Goal: Task Accomplishment & Management: Manage account settings

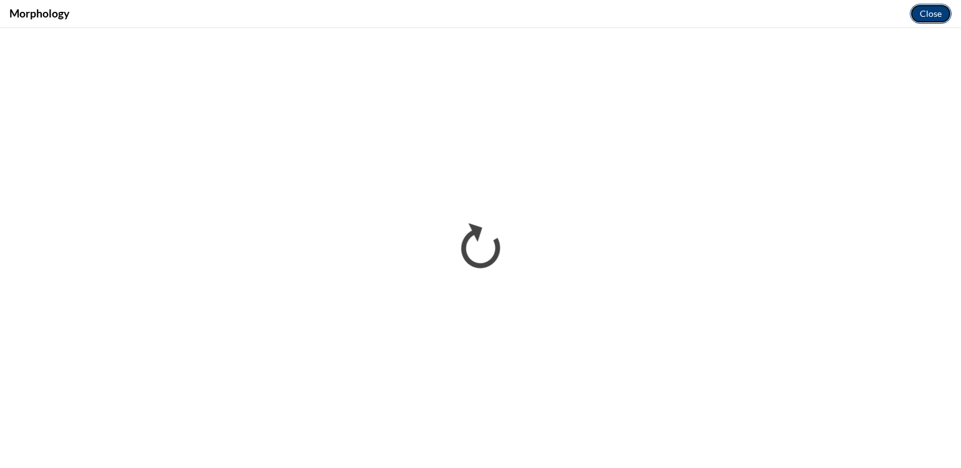
click at [934, 19] on button "Close" at bounding box center [931, 14] width 42 height 20
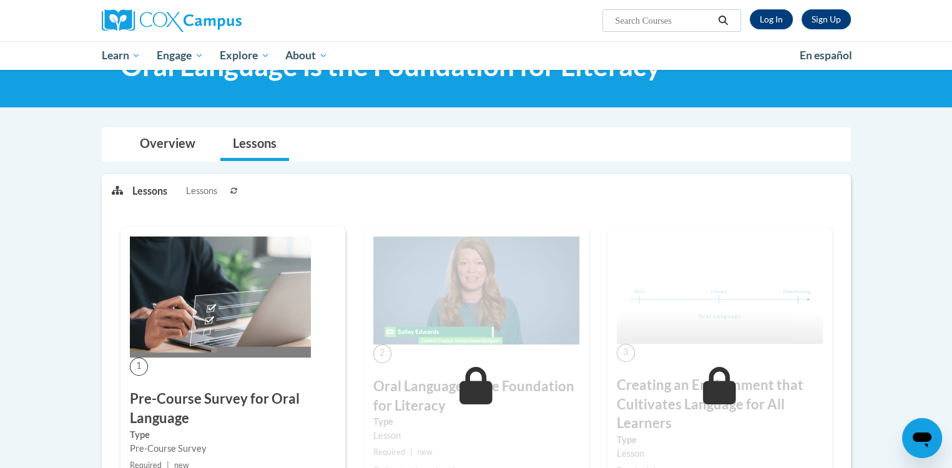
scroll to position [62, 0]
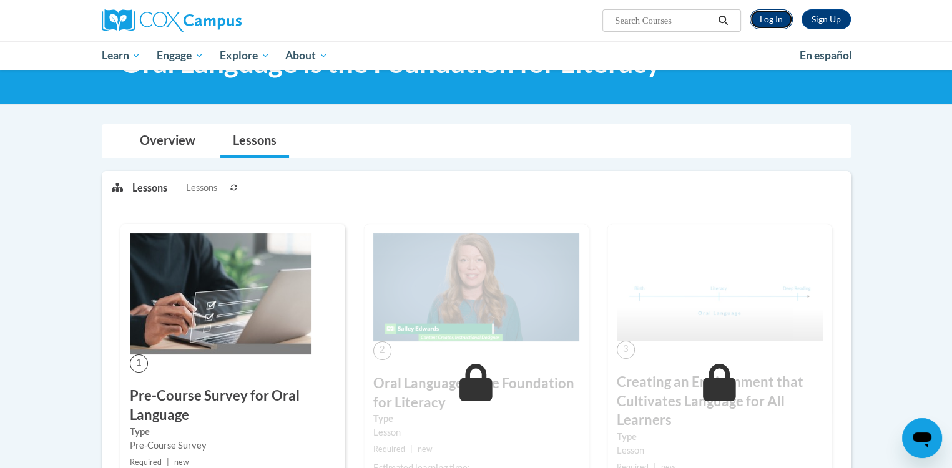
click at [777, 21] on link "Log In" at bounding box center [770, 19] width 43 height 20
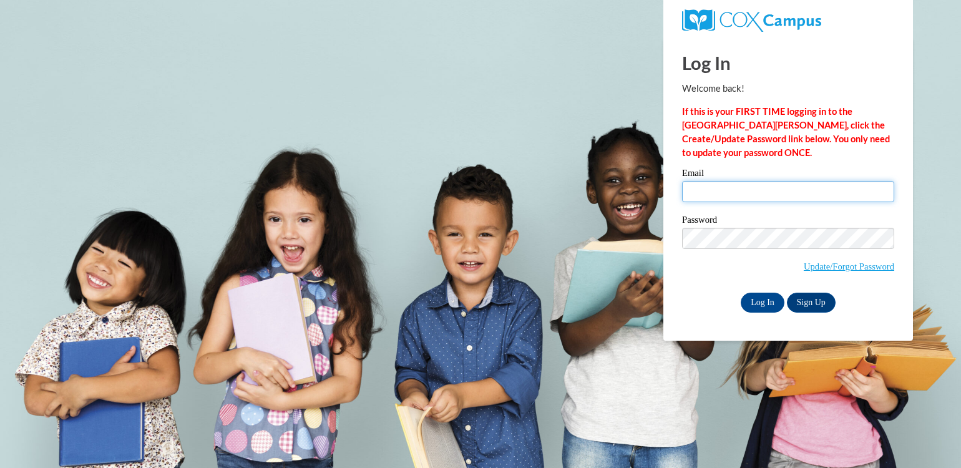
click at [761, 182] on input "Email" at bounding box center [788, 191] width 212 height 21
type input "twebb@milfordisd.org"
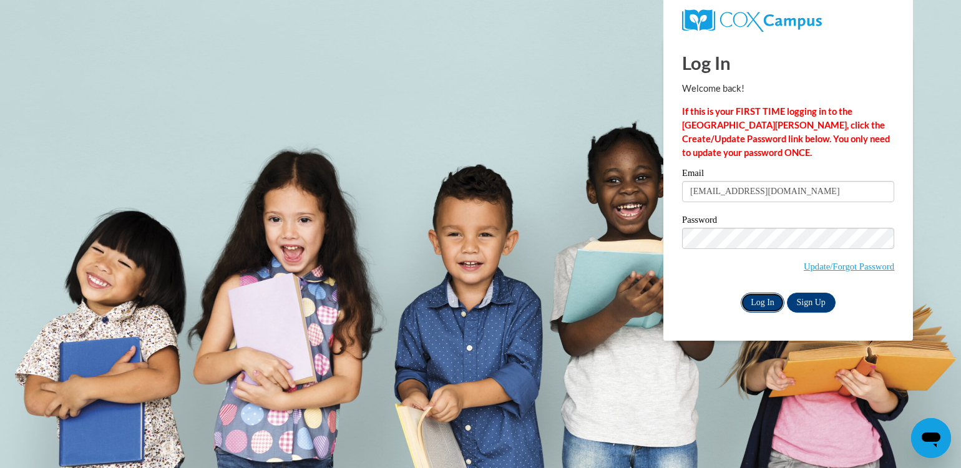
click at [764, 304] on input "Log In" at bounding box center [763, 303] width 44 height 20
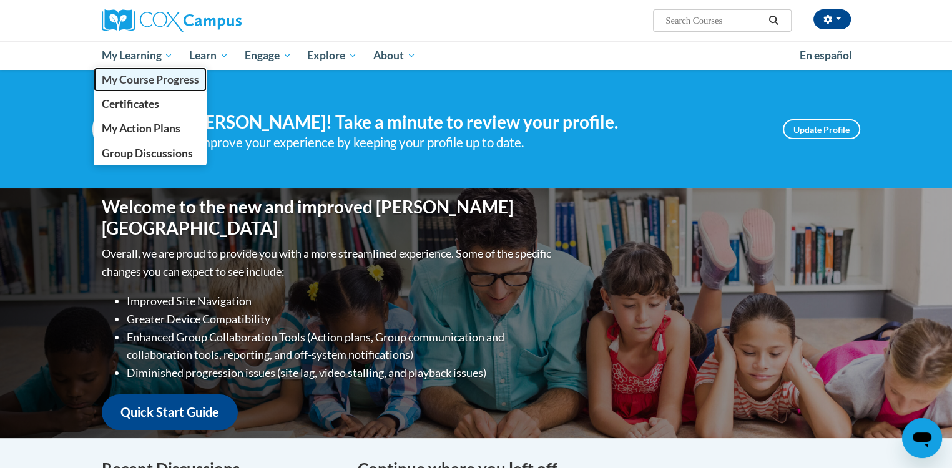
click at [155, 89] on link "My Course Progress" at bounding box center [151, 79] width 114 height 24
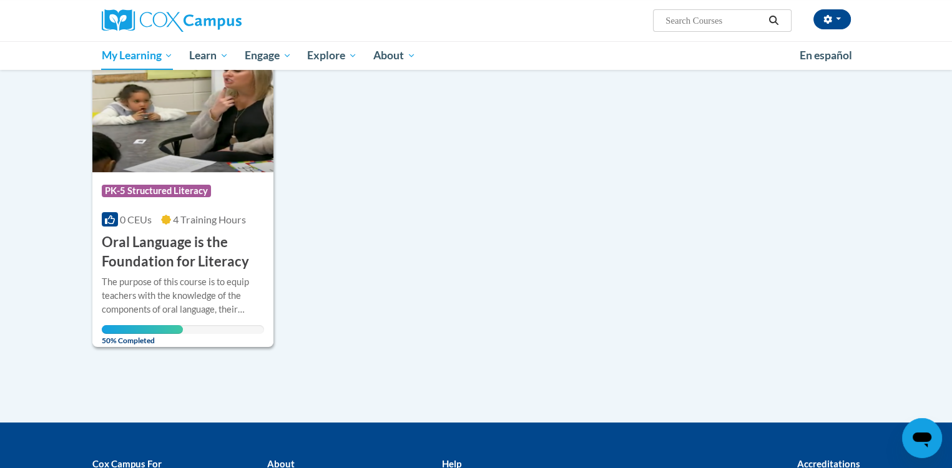
scroll to position [250, 0]
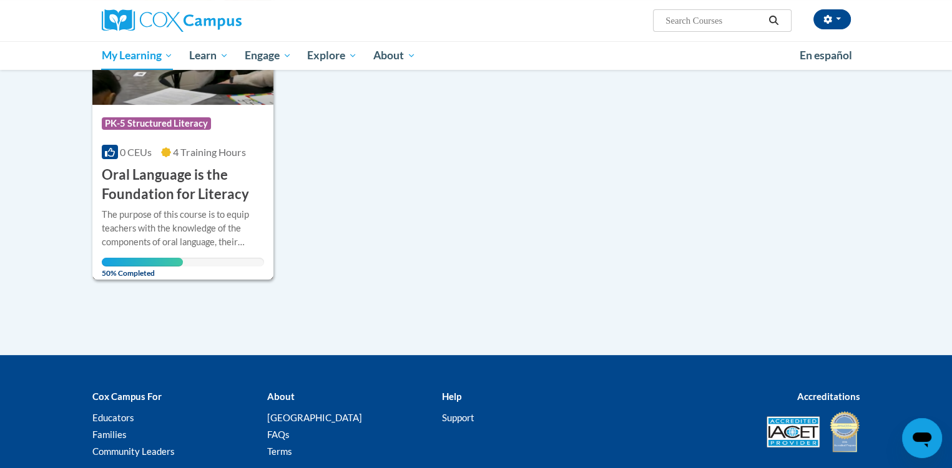
click at [146, 83] on img at bounding box center [183, 41] width 182 height 127
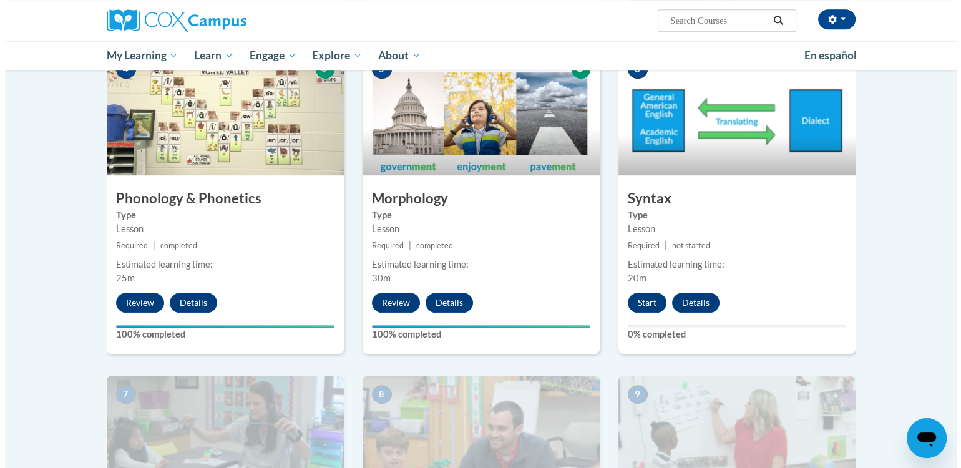
scroll to position [624, 0]
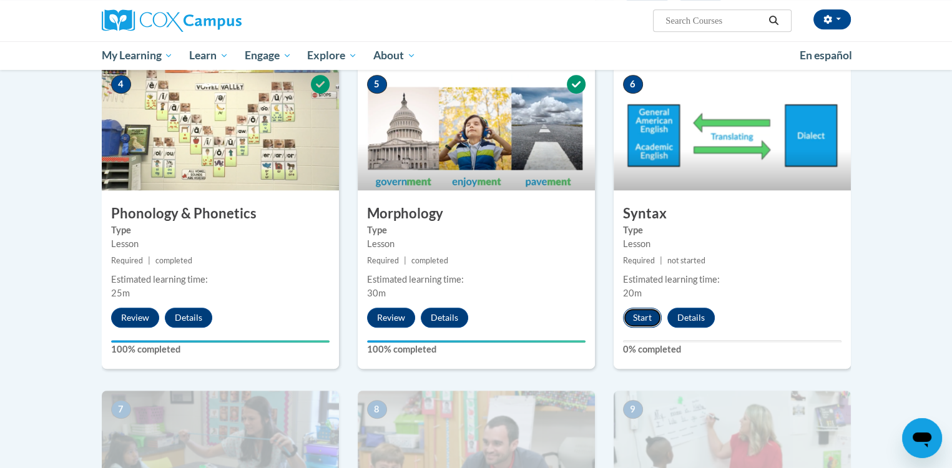
click at [634, 322] on button "Start" at bounding box center [642, 318] width 39 height 20
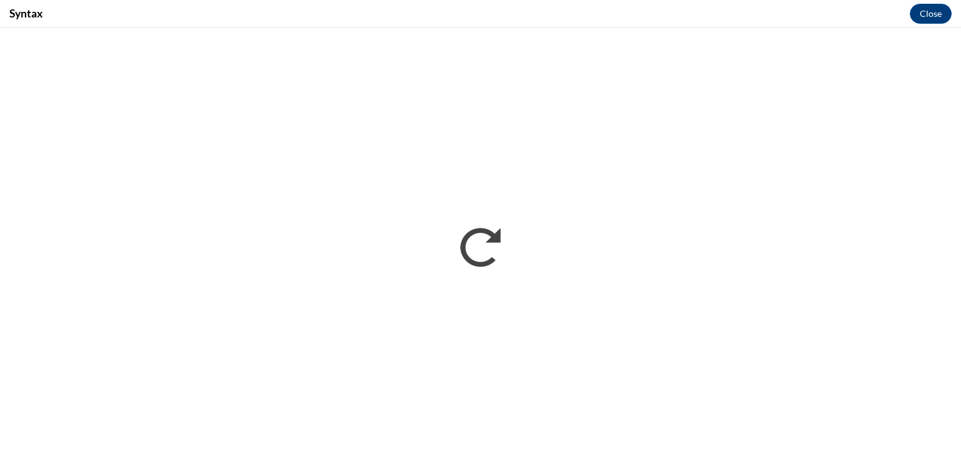
scroll to position [0, 0]
